Goal: Information Seeking & Learning: Learn about a topic

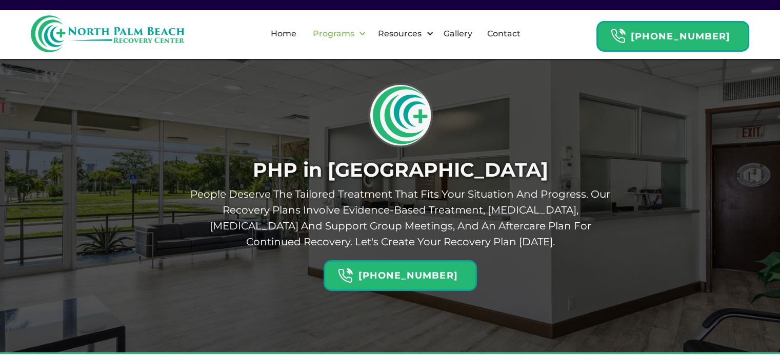
click at [335, 45] on div "Programs" at bounding box center [336, 33] width 65 height 33
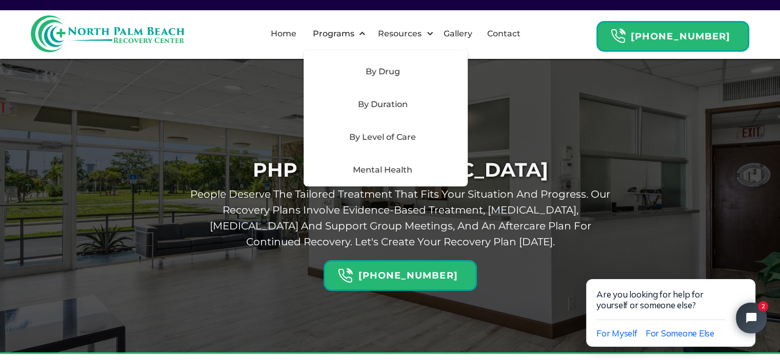
click at [398, 171] on div "Mental Health" at bounding box center [383, 170] width 146 height 12
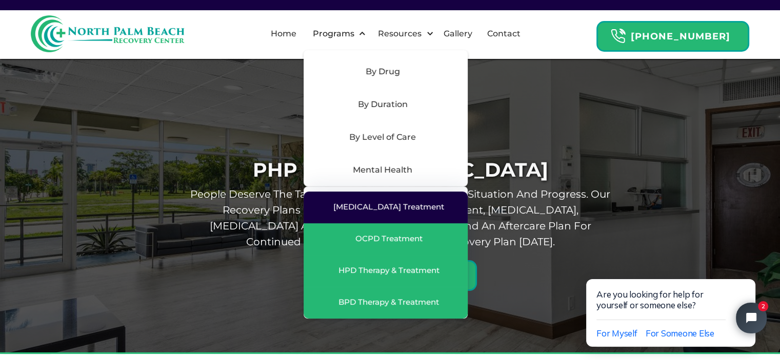
click at [385, 213] on div "[MEDICAL_DATA] Treatment" at bounding box center [386, 207] width 144 height 11
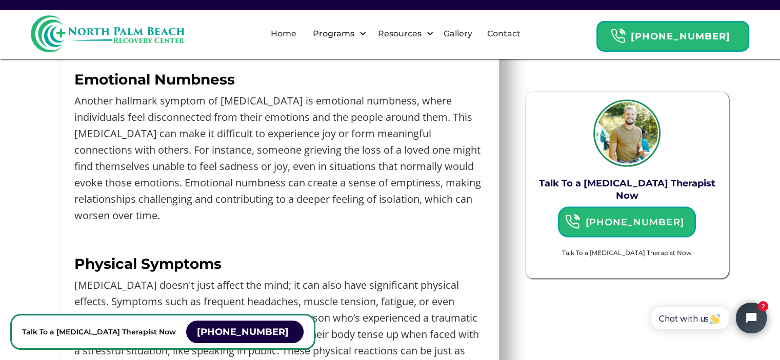
scroll to position [1999, 0]
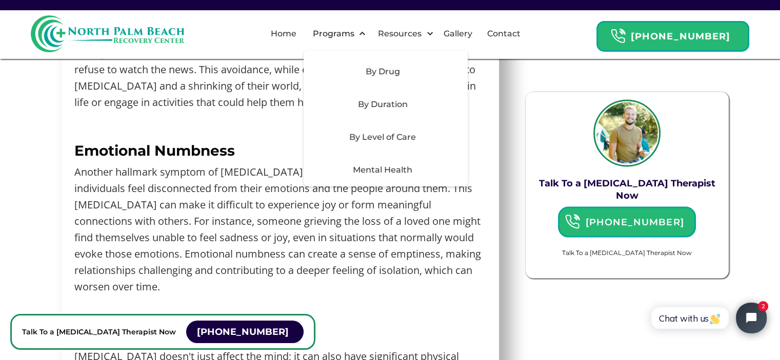
click at [398, 140] on div "By Level of Care" at bounding box center [383, 137] width 146 height 12
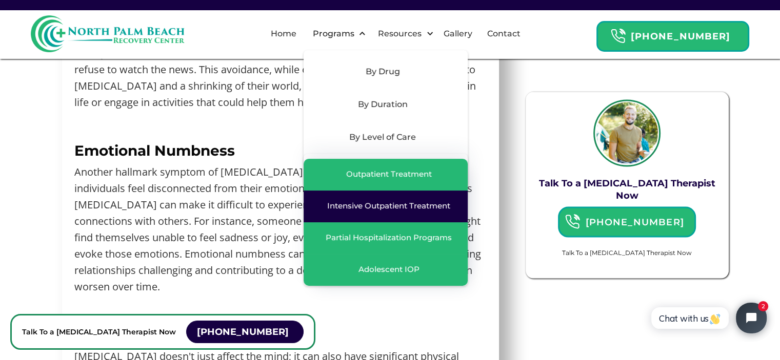
click at [380, 206] on div "Intensive Outpatient Treatment" at bounding box center [388, 206] width 123 height 10
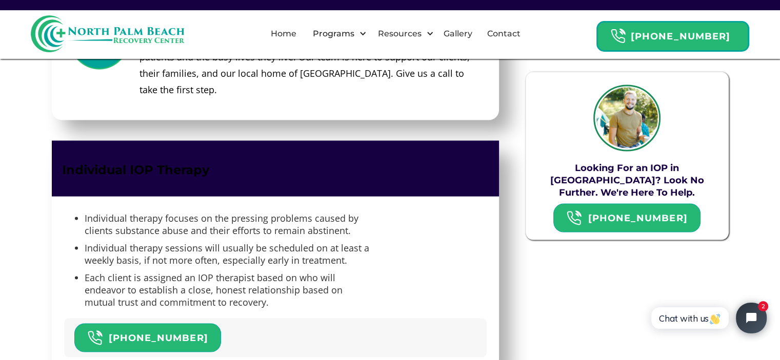
scroll to position [1999, 0]
